Goal: Transaction & Acquisition: Book appointment/travel/reservation

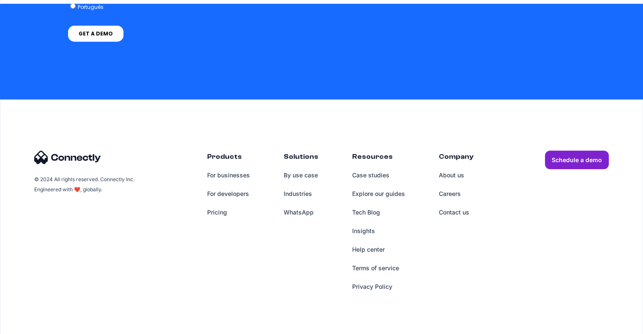
scroll to position [2189, 0]
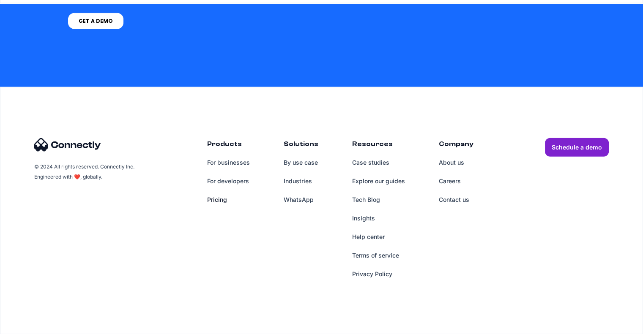
click at [220, 198] on link "Pricing" at bounding box center [228, 200] width 43 height 19
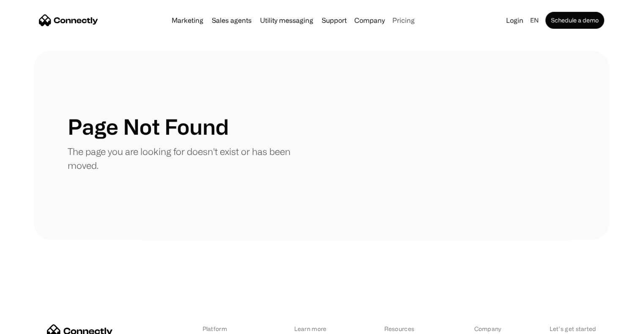
click at [396, 18] on link "Pricing" at bounding box center [403, 20] width 29 height 7
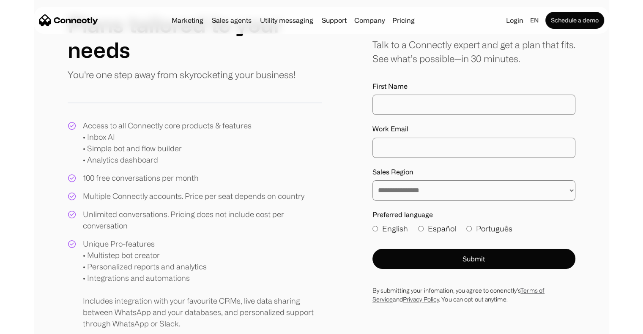
scroll to position [127, 0]
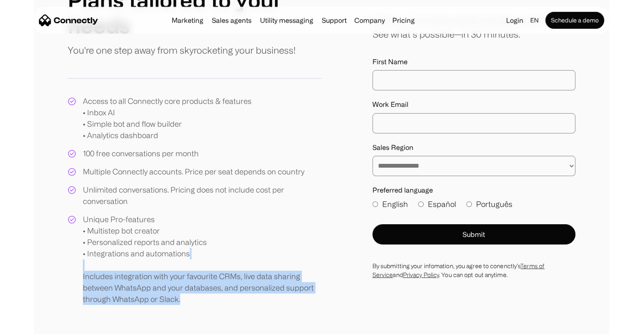
drag, startPoint x: 181, startPoint y: 299, endPoint x: 83, endPoint y: 266, distance: 103.7
click at [83, 266] on div "Unique Pro-features • Multistep bot creator • Personalized reports and analytic…" at bounding box center [202, 259] width 239 height 91
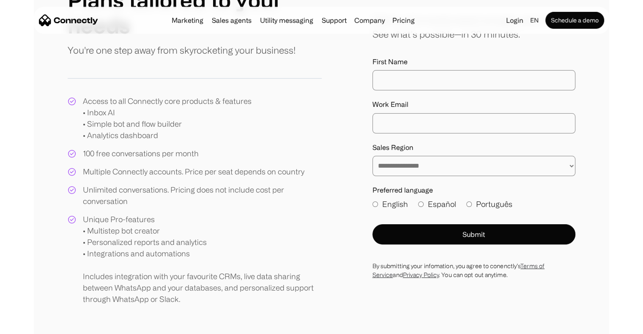
click at [68, 270] on div at bounding box center [72, 259] width 8 height 91
drag, startPoint x: 380, startPoint y: 207, endPoint x: 512, endPoint y: 207, distance: 131.4
click at [512, 207] on div "English Español Português" at bounding box center [473, 207] width 203 height 16
click at [347, 278] on div "**********" at bounding box center [321, 146] width 507 height 318
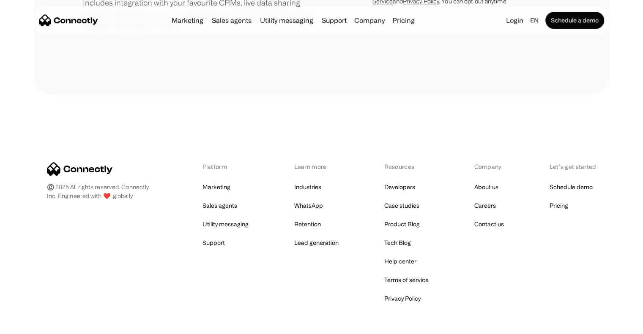
scroll to position [438, 0]
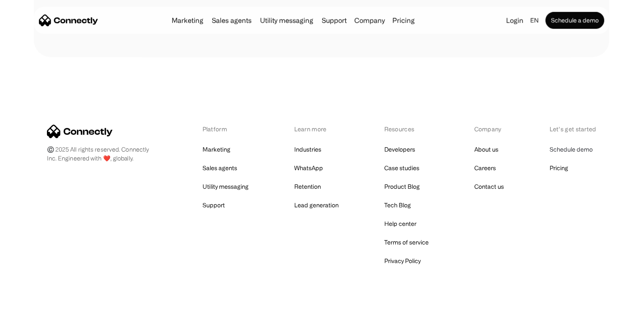
click at [576, 147] on link "Schedule demo" at bounding box center [570, 150] width 43 height 12
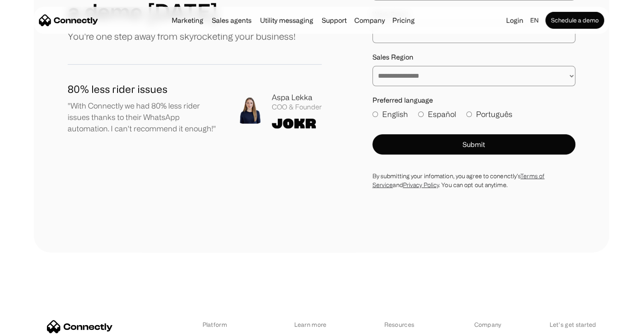
scroll to position [84, 0]
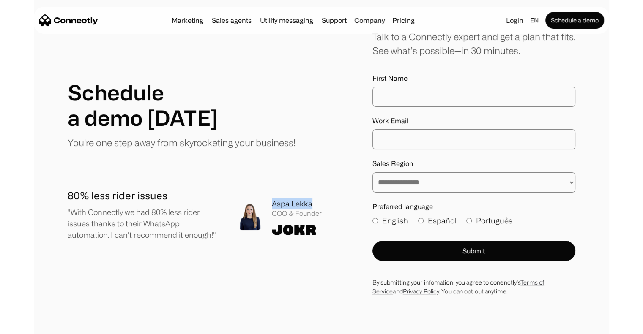
drag, startPoint x: 270, startPoint y: 205, endPoint x: 315, endPoint y: 205, distance: 45.2
click at [315, 205] on div "Aspa Lekka COO & Founder" at bounding box center [278, 216] width 85 height 37
click at [323, 204] on div "**********" at bounding box center [321, 163] width 507 height 266
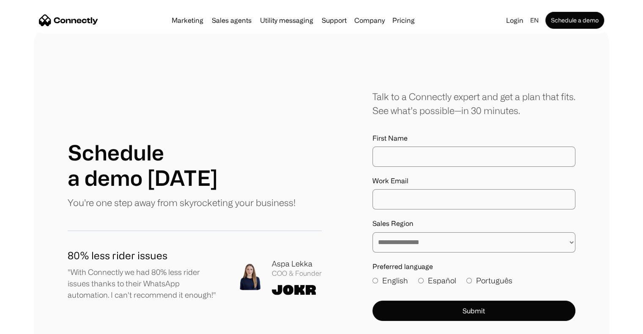
scroll to position [0, 0]
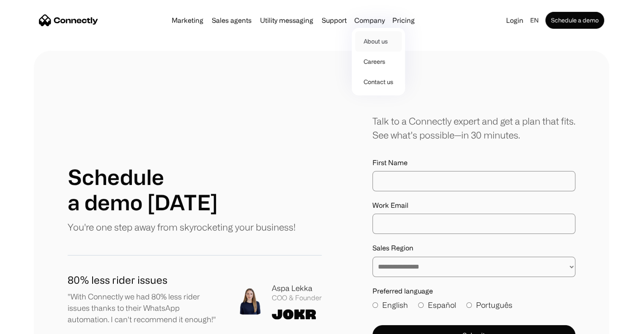
click at [370, 43] on link "About us" at bounding box center [378, 41] width 46 height 20
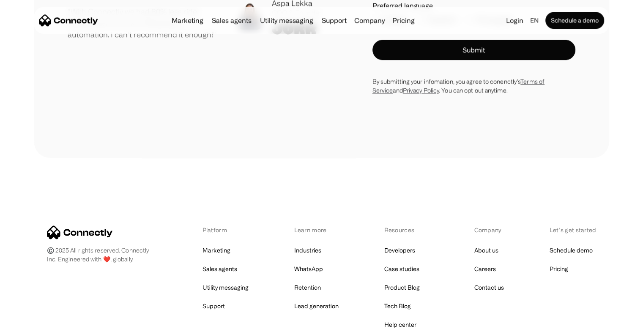
scroll to position [1284, 0]
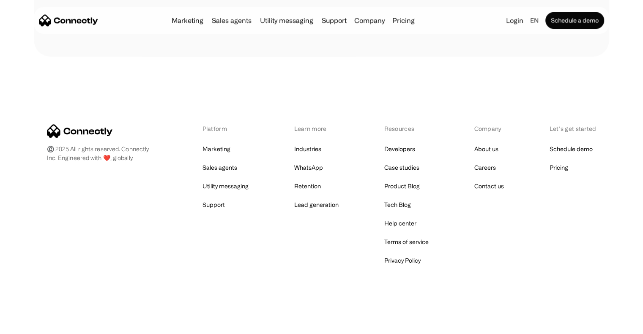
click at [57, 28] on nav "Marketing Sales agents Utility messaging Support Company About us Careers Conta…" at bounding box center [321, 20] width 565 height 17
click at [64, 20] on img "home" at bounding box center [68, 20] width 59 height 12
